Goal: Transaction & Acquisition: Book appointment/travel/reservation

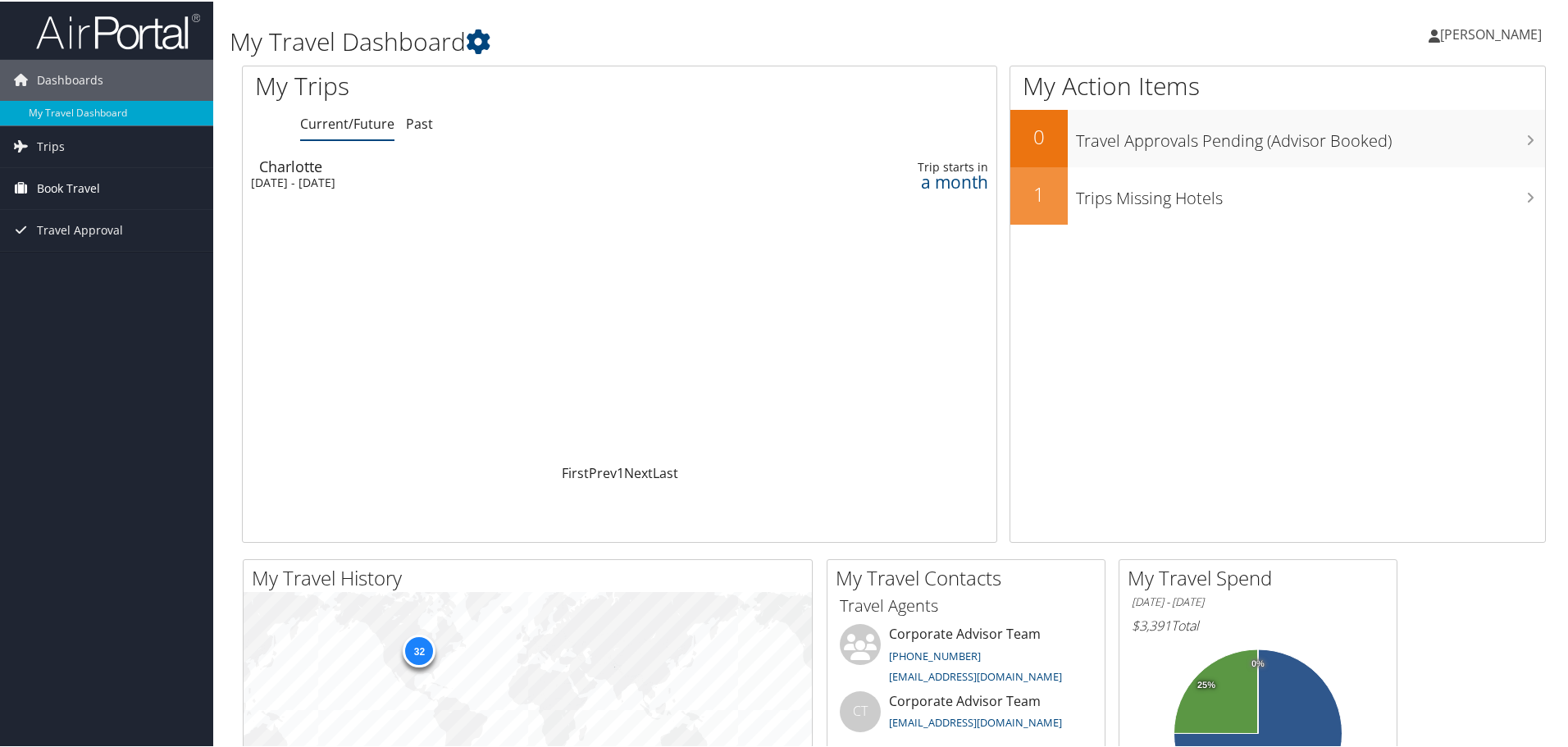
click at [63, 184] on span "Book Travel" at bounding box center [69, 187] width 63 height 41
click at [91, 268] on link "Book/Manage Online Trips" at bounding box center [107, 268] width 214 height 24
